Goal: Transaction & Acquisition: Purchase product/service

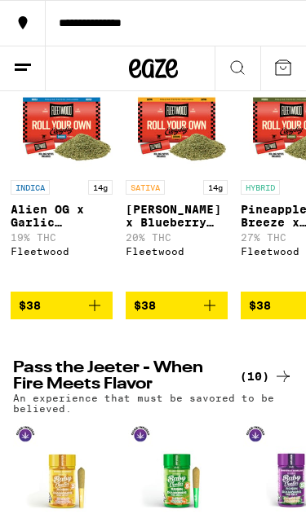
scroll to position [0, 2071]
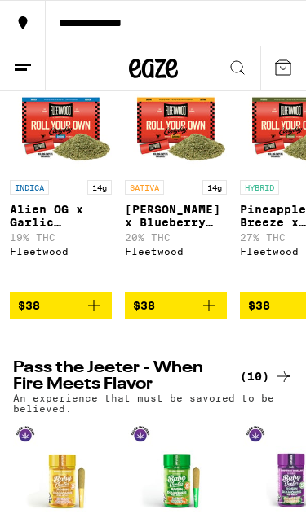
click at [165, 172] on img "Open page for Jack Herer x Blueberry Haze Pre-Ground - 14g from Fleetwood" at bounding box center [176, 121] width 102 height 102
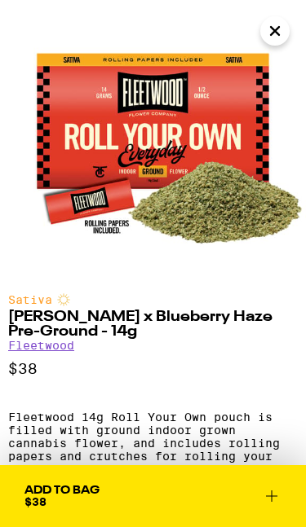
scroll to position [28, 0]
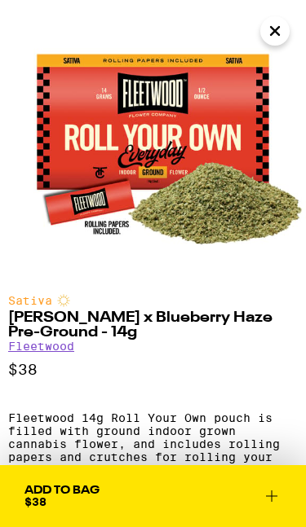
click at [281, 33] on icon "Close" at bounding box center [275, 31] width 20 height 24
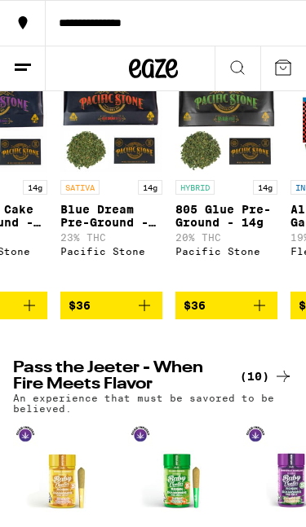
scroll to position [0, 1795]
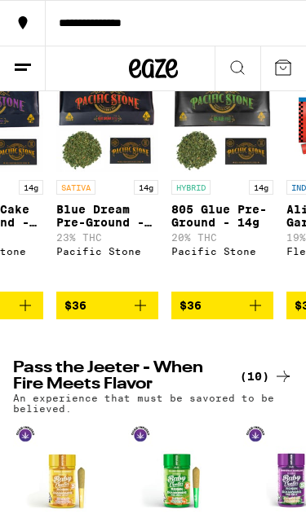
click at [143, 315] on icon "Add to bag" at bounding box center [140, 306] width 20 height 20
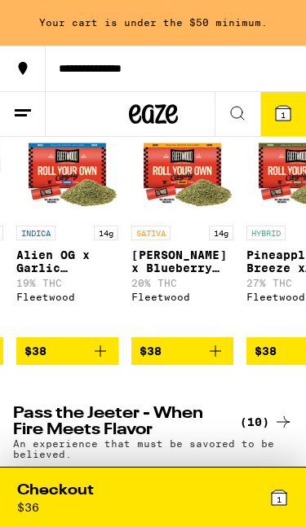
scroll to position [0, 2082]
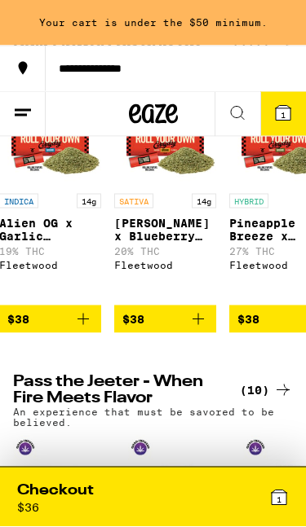
click at [196, 329] on icon "Add to bag" at bounding box center [198, 320] width 20 height 20
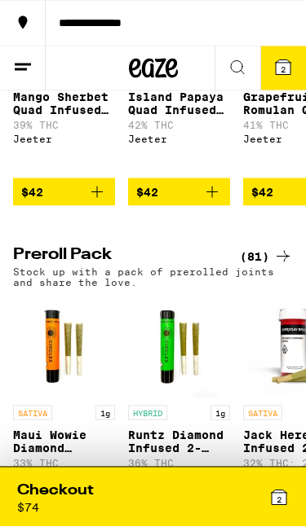
scroll to position [2097, 0]
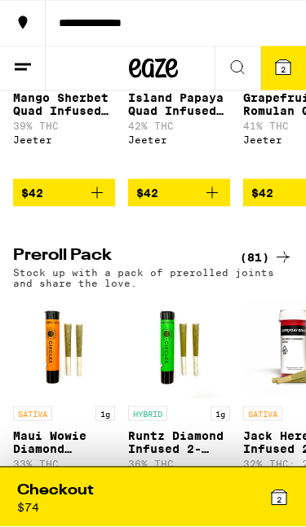
click at [258, 489] on div "2" at bounding box center [221, 497] width 136 height 33
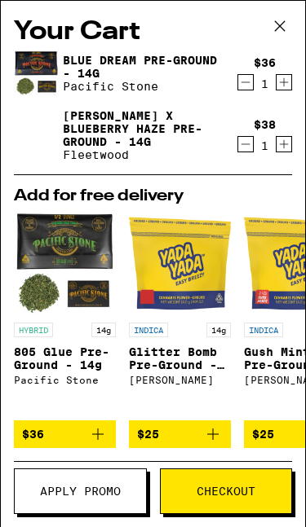
click at [284, 30] on icon at bounding box center [279, 26] width 24 height 24
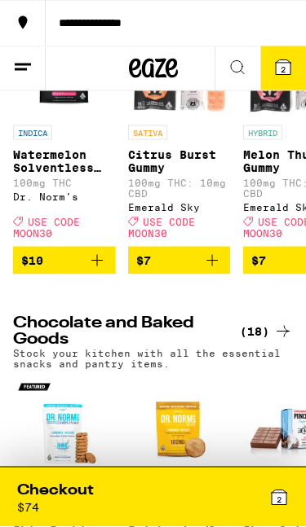
scroll to position [3176, 0]
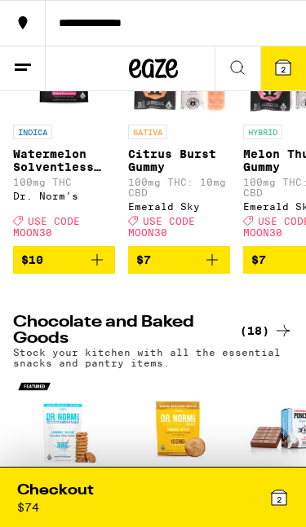
click at [213, 270] on icon "Add to bag" at bounding box center [212, 260] width 20 height 20
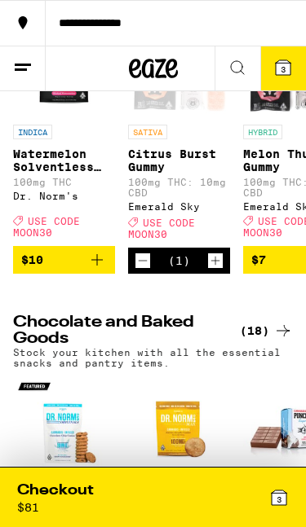
click at [221, 271] on icon "Increment" at bounding box center [215, 261] width 15 height 20
click at [235, 487] on div "4" at bounding box center [221, 497] width 136 height 33
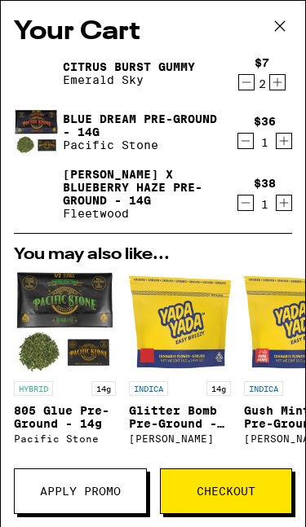
click at [223, 491] on span "Checkout" at bounding box center [225, 491] width 59 height 11
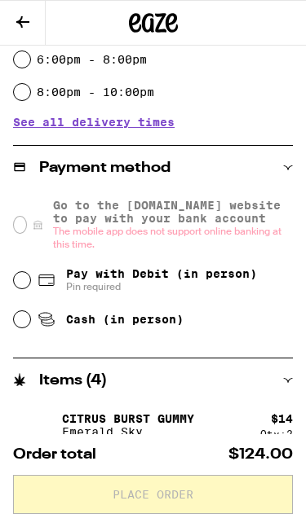
scroll to position [507, 0]
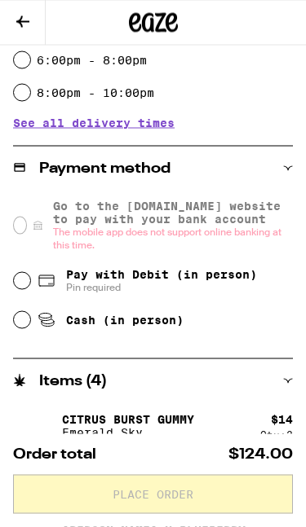
click at [23, 284] on input "Pay with Debit (in person) Pin required" at bounding box center [22, 281] width 16 height 16
radio input "true"
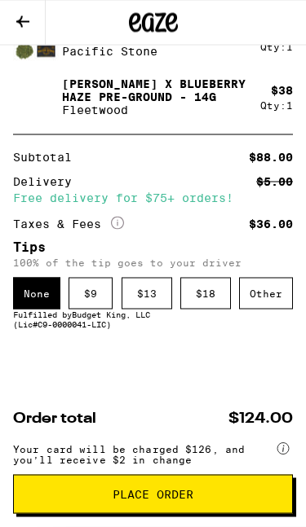
scroll to position [954, 0]
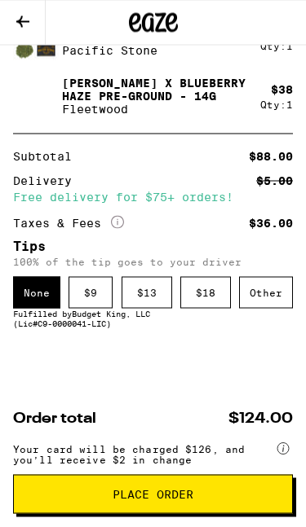
click at [84, 291] on div "$ 9" at bounding box center [90, 293] width 44 height 32
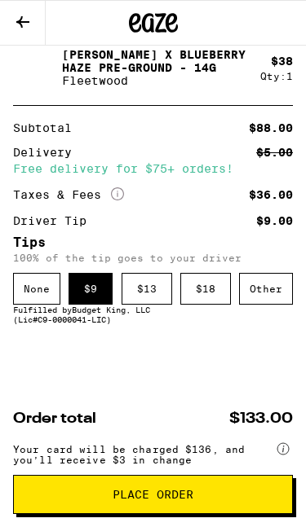
scroll to position [1001, 0]
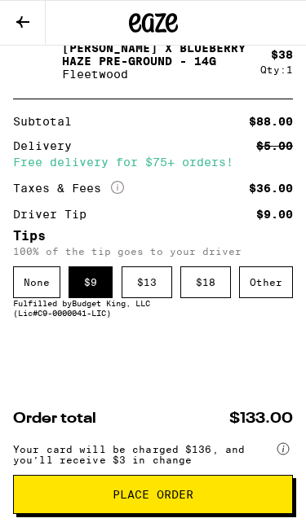
click at [148, 496] on span "Place Order" at bounding box center [152, 494] width 81 height 11
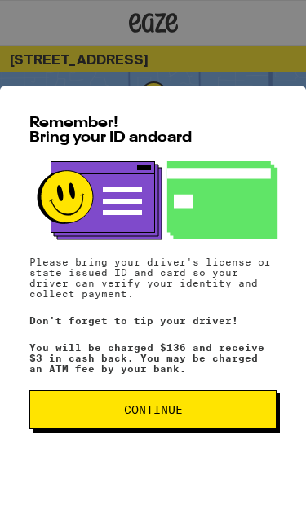
click at [164, 410] on span "Continue" at bounding box center [153, 409] width 59 height 11
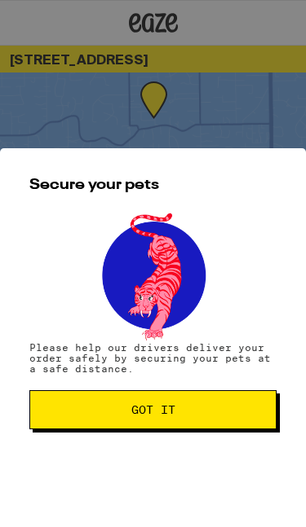
click at [184, 408] on span "Got it" at bounding box center [152, 409] width 219 height 11
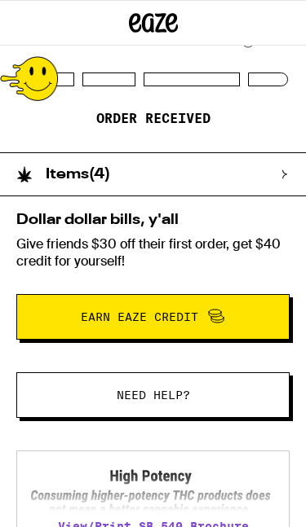
scroll to position [195, 0]
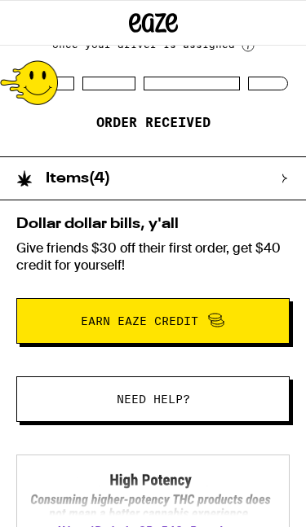
click at [191, 180] on div "Items ( 4 )" at bounding box center [144, 178] width 289 height 42
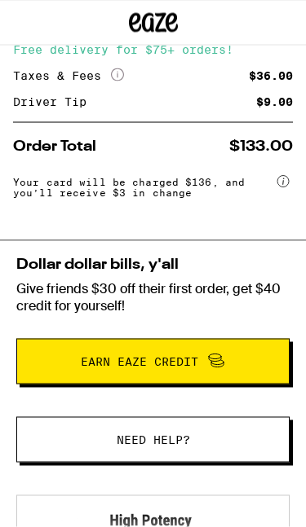
scroll to position [599, 0]
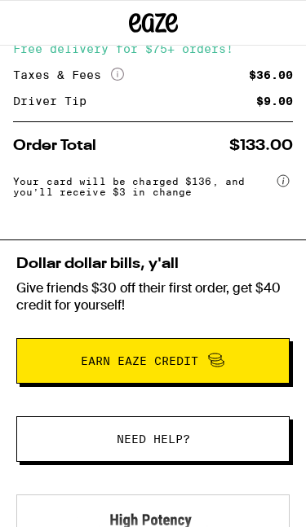
click at [168, 364] on span "Earn Eaze Credit" at bounding box center [139, 360] width 117 height 11
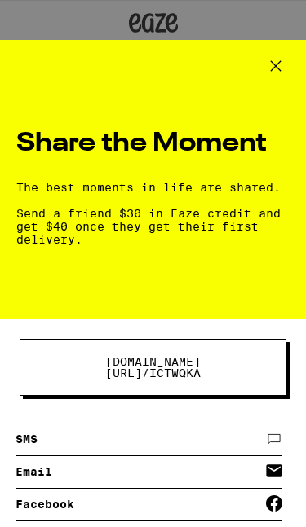
scroll to position [0, -2]
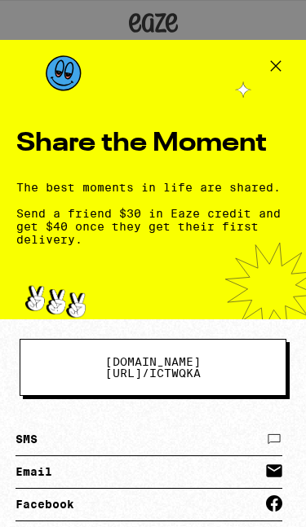
click at [277, 60] on icon at bounding box center [275, 66] width 24 height 24
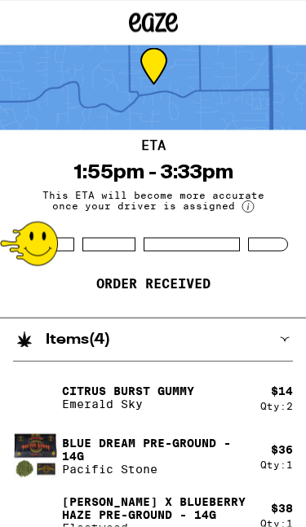
scroll to position [0, 0]
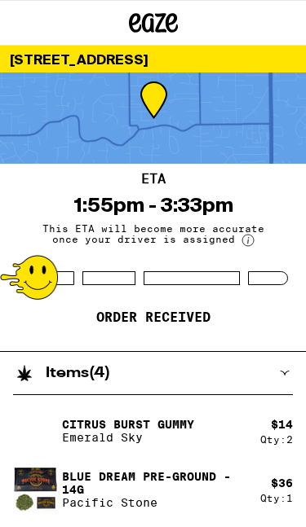
click at [156, 487] on p "Blue Dream Pre-Ground - 14g" at bounding box center [154, 483] width 185 height 26
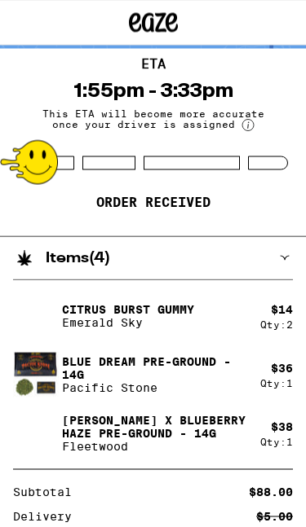
scroll to position [115, 0]
click at [286, 262] on icon at bounding box center [284, 258] width 10 height 10
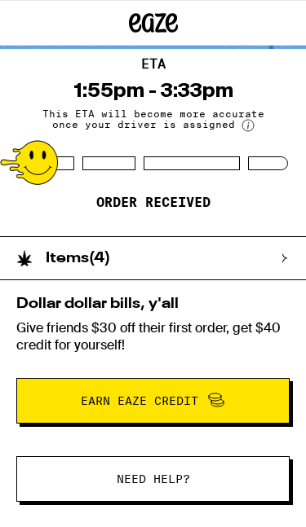
click at [266, 207] on div "ETA 1:55pm - 3:33pm This ETA will become more accurate once your driver is assi…" at bounding box center [153, 142] width 306 height 187
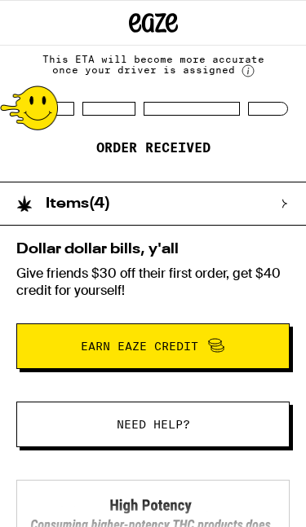
scroll to position [0, 0]
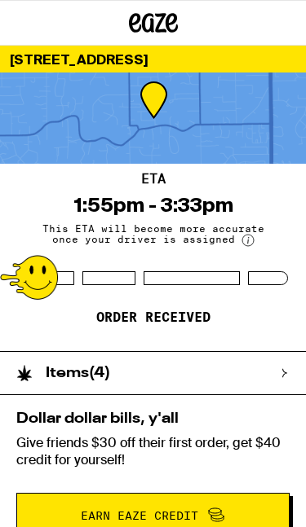
click at [177, 367] on div "Items ( 4 )" at bounding box center [144, 373] width 289 height 42
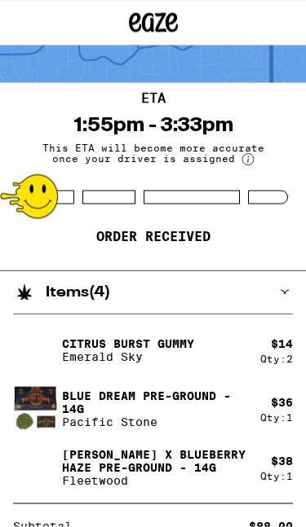
scroll to position [83, 0]
